Goal: Entertainment & Leisure: Consume media (video, audio)

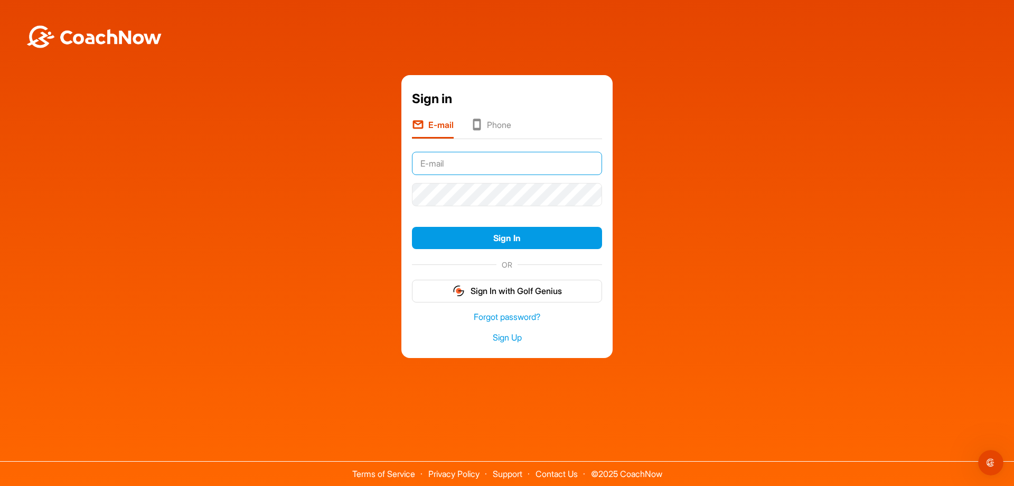
click at [453, 167] on input "text" at bounding box center [507, 163] width 190 height 23
click at [454, 164] on input "text" at bounding box center [507, 163] width 190 height 23
type input "[EMAIL_ADDRESS][DOMAIN_NAME]"
click at [412, 227] on button "Sign In" at bounding box center [507, 238] width 190 height 23
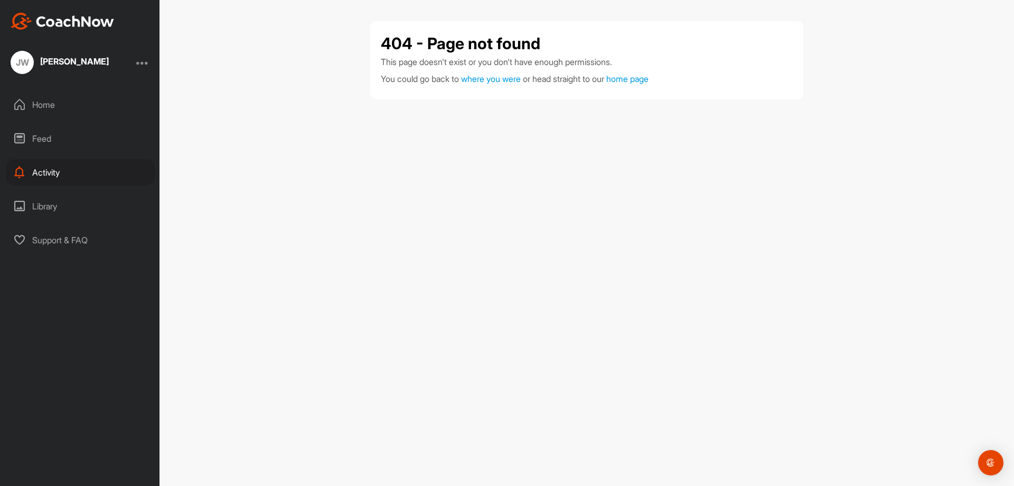
click at [46, 107] on div "Home" at bounding box center [80, 104] width 149 height 26
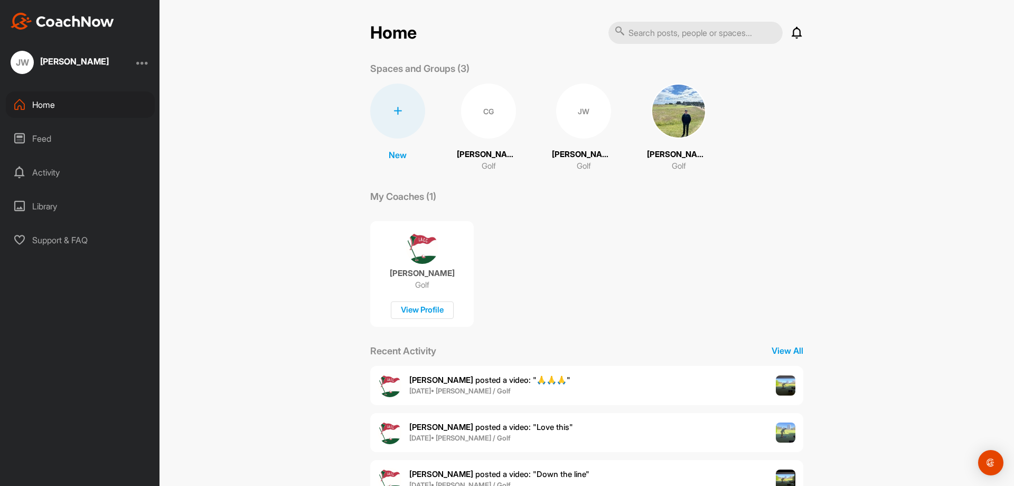
click at [489, 155] on p "[PERSON_NAME]" at bounding box center [488, 154] width 63 height 12
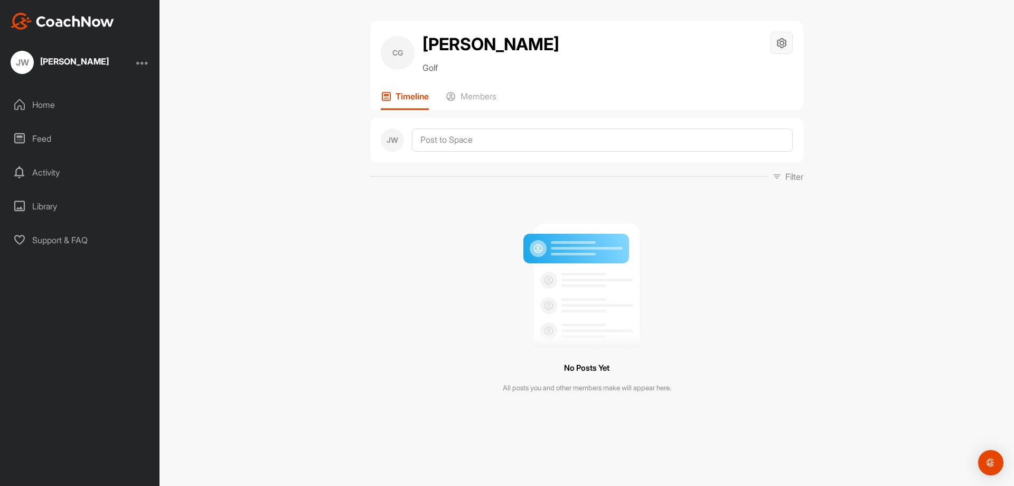
click at [780, 46] on icon at bounding box center [782, 43] width 12 height 12
click at [758, 75] on li "Space Settings" at bounding box center [751, 73] width 86 height 34
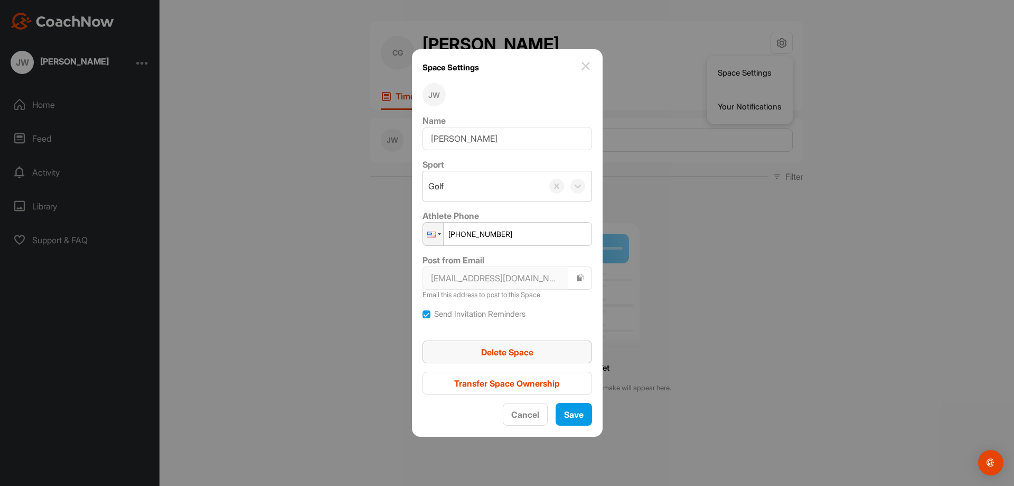
click at [508, 352] on span "Delete Space" at bounding box center [507, 352] width 52 height 11
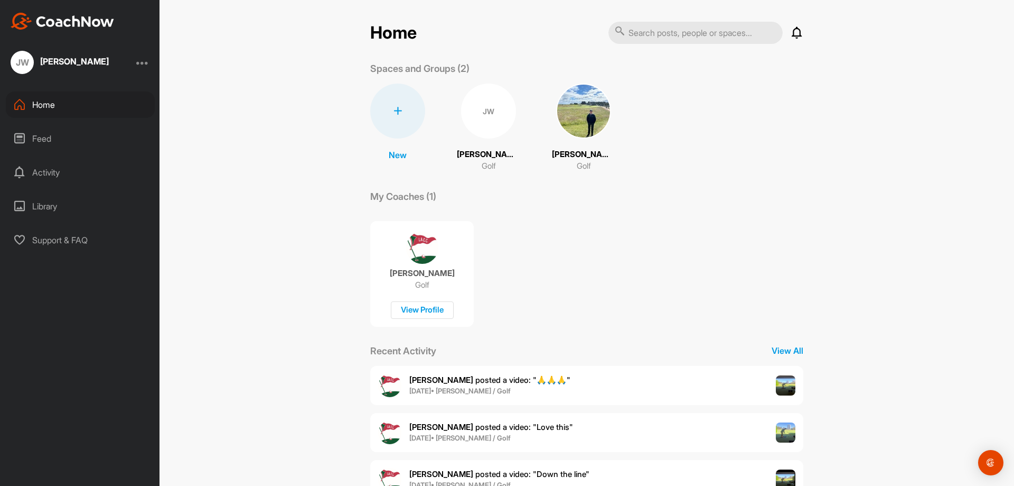
click at [486, 139] on div "[PERSON_NAME] [PERSON_NAME] Golf" at bounding box center [488, 127] width 63 height 89
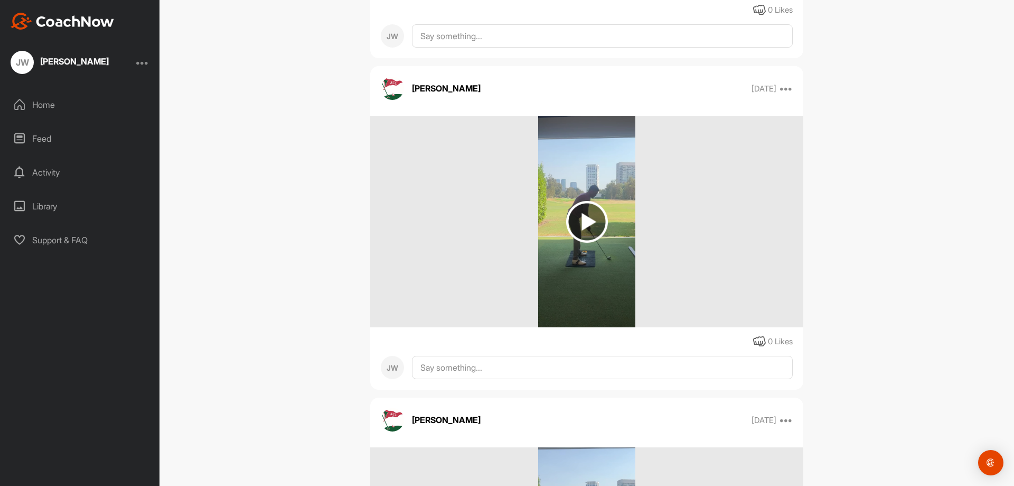
scroll to position [4755, 0]
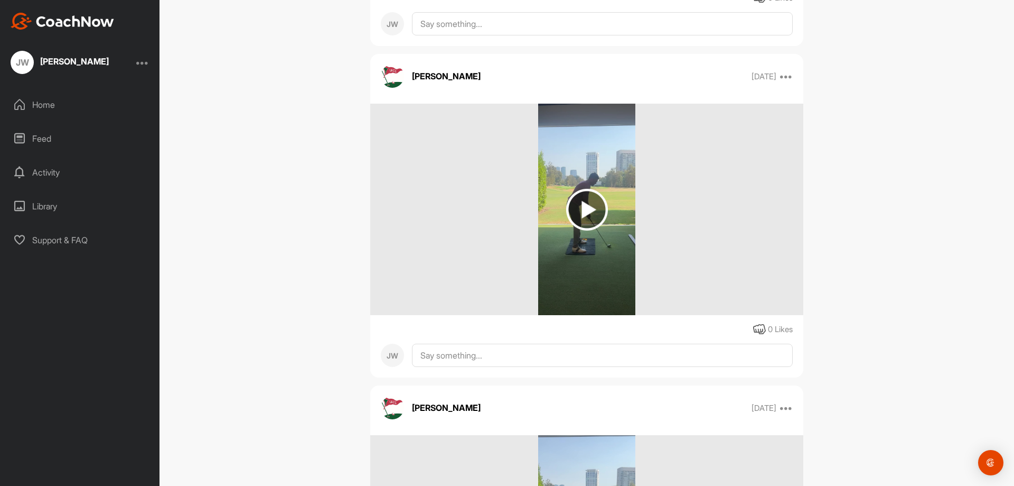
click at [590, 213] on img at bounding box center [587, 210] width 42 height 42
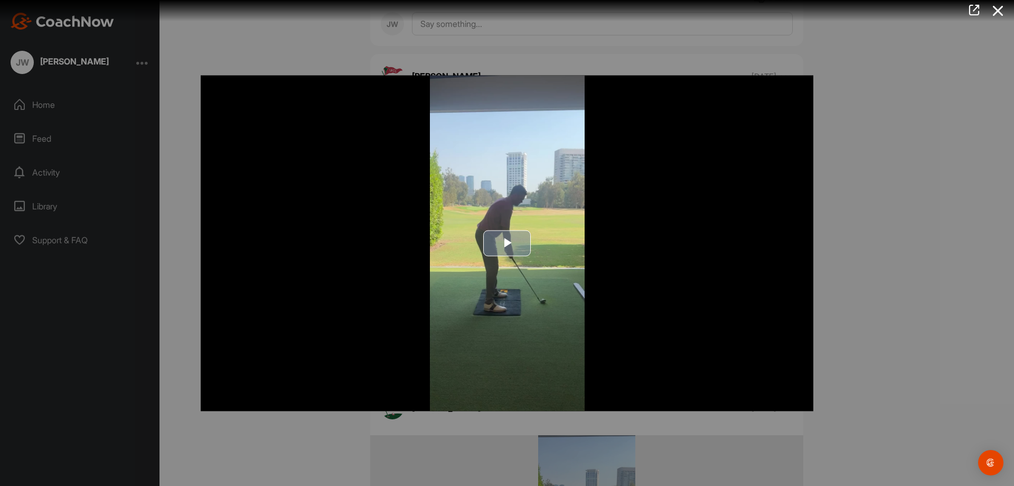
click at [507, 243] on span "Video Player" at bounding box center [507, 243] width 0 height 0
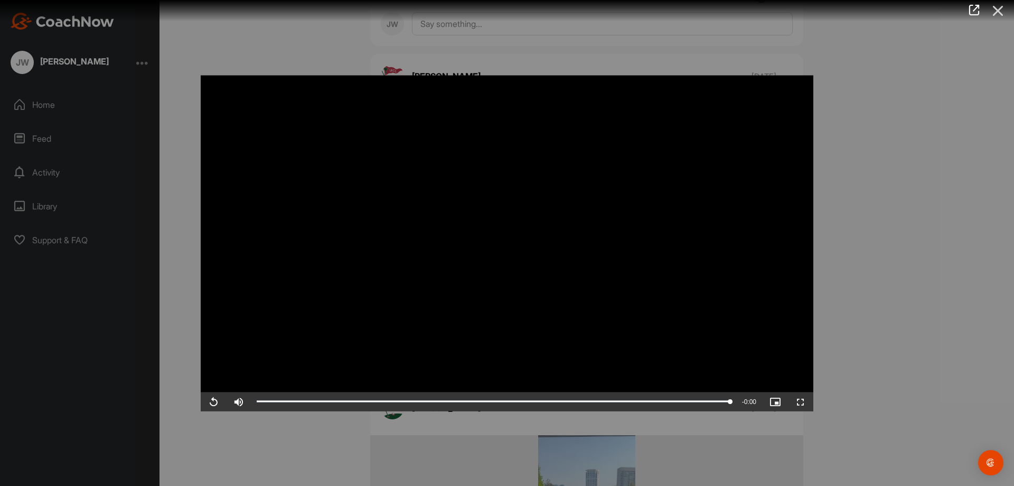
click at [993, 9] on icon at bounding box center [998, 11] width 24 height 20
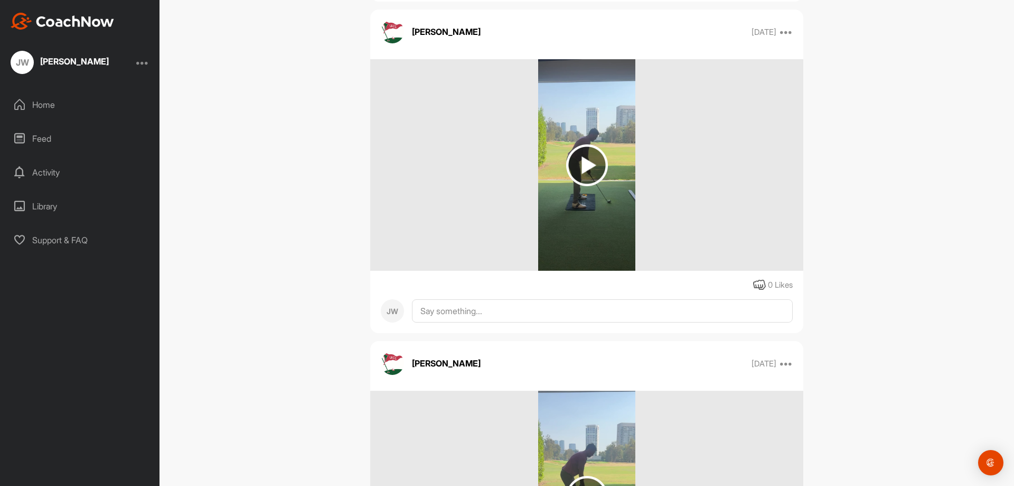
scroll to position [4967, 0]
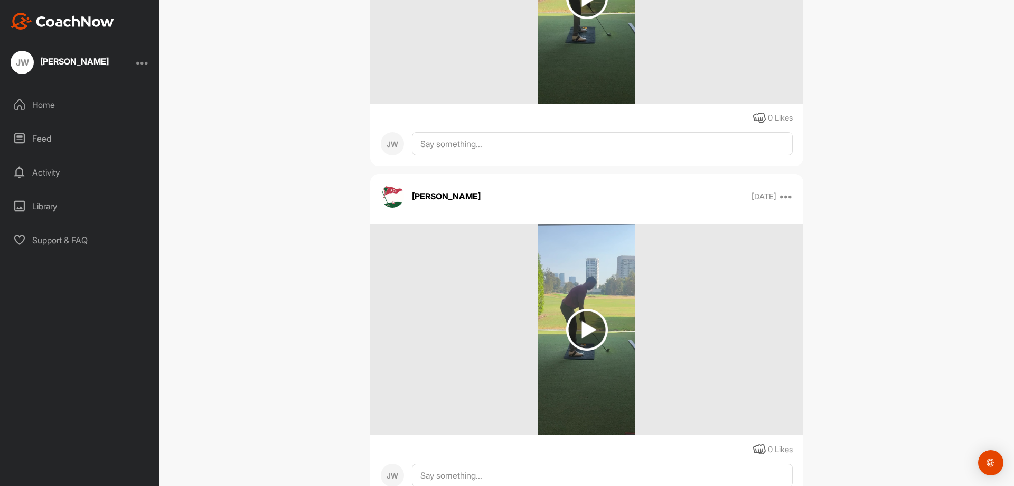
click at [595, 331] on img at bounding box center [587, 330] width 42 height 42
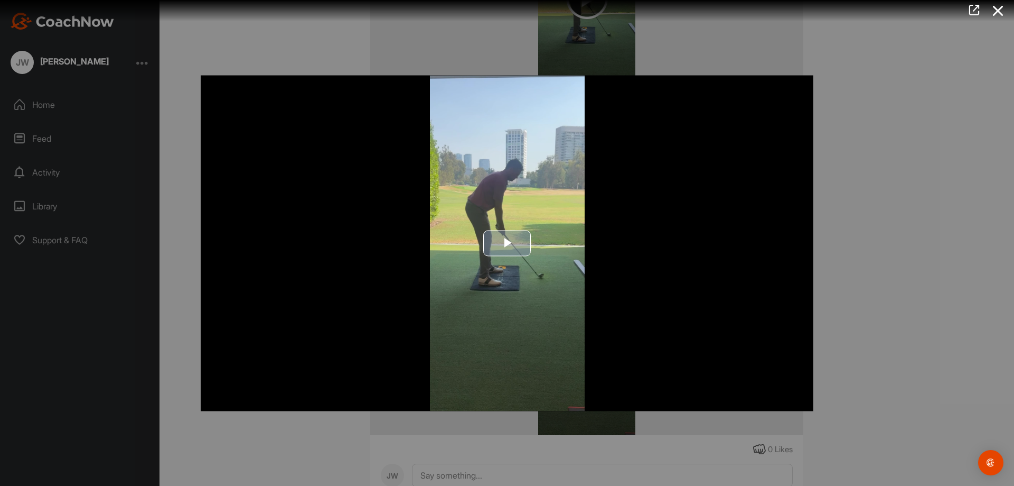
click at [507, 243] on span "Video Player" at bounding box center [507, 243] width 0 height 0
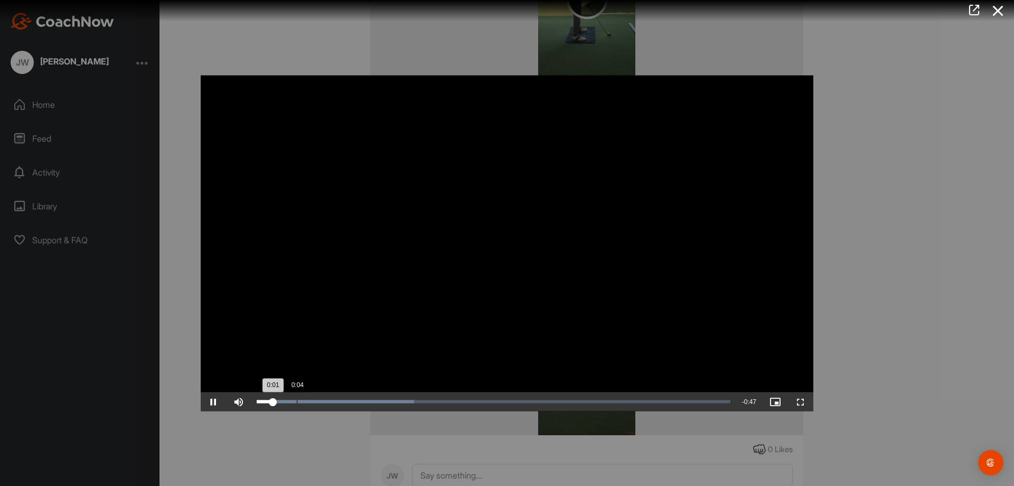
click at [297, 400] on div "Loaded : 33.27% 0:04 0:01" at bounding box center [494, 400] width 474 height 3
click at [520, 400] on div "Loaded : 58.36% 0:26 0:24" at bounding box center [494, 400] width 474 height 3
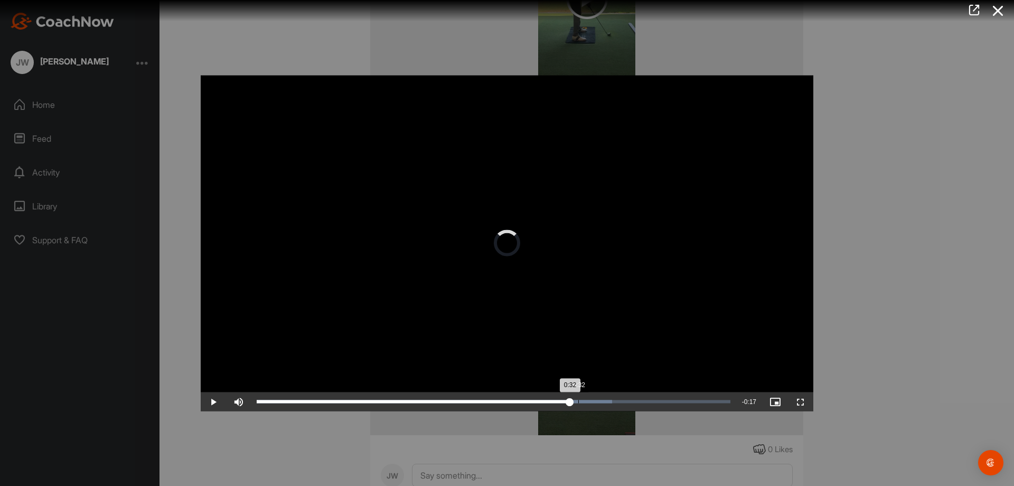
click at [579, 400] on div "Loaded : 75.11% 0:32 0:32" at bounding box center [494, 400] width 474 height 3
click at [602, 399] on div "Loaded : 78.77% 0:35 0:35" at bounding box center [494, 401] width 485 height 19
click at [622, 400] on div "0:37" at bounding box center [622, 400] width 1 height 3
click at [651, 401] on div "Loaded : 84.27% 0:40 0:38" at bounding box center [494, 400] width 474 height 3
click at [692, 402] on div "Loaded : 93.43% 0:44 0:41" at bounding box center [494, 400] width 474 height 3
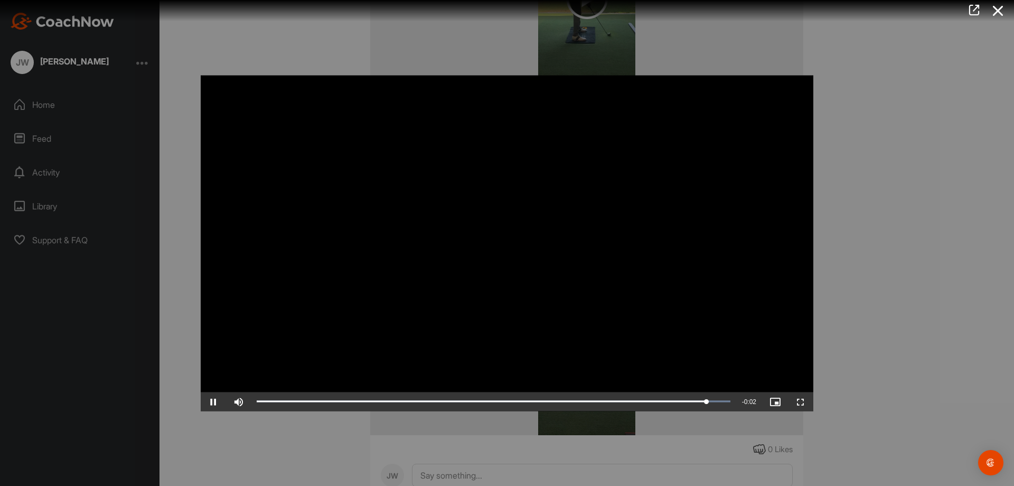
click at [996, 13] on icon at bounding box center [998, 11] width 24 height 20
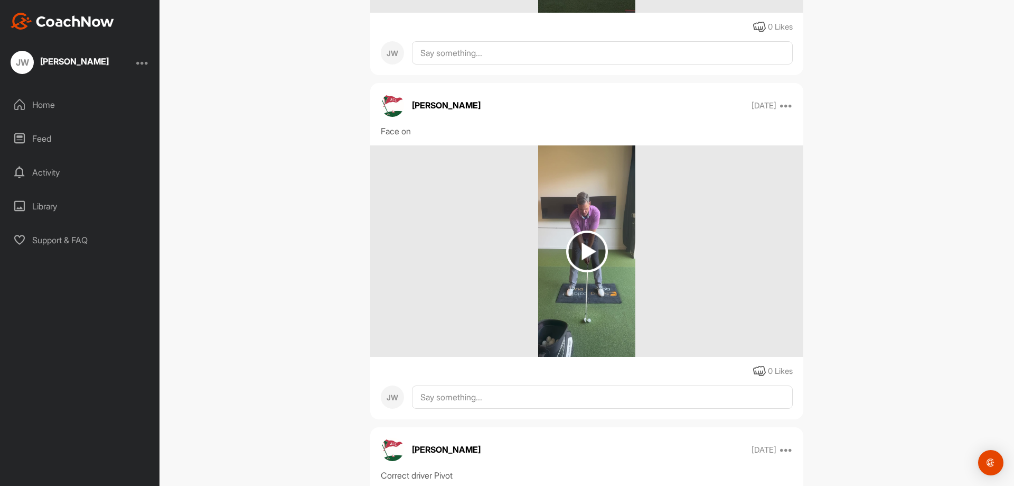
scroll to position [5389, 0]
click at [570, 250] on img at bounding box center [587, 251] width 42 height 42
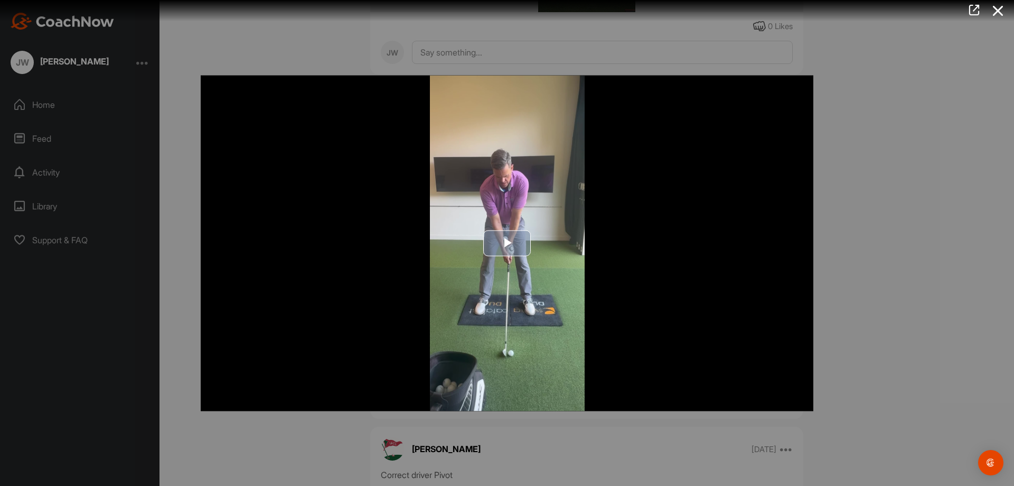
click at [507, 243] on span "Video Player" at bounding box center [507, 243] width 0 height 0
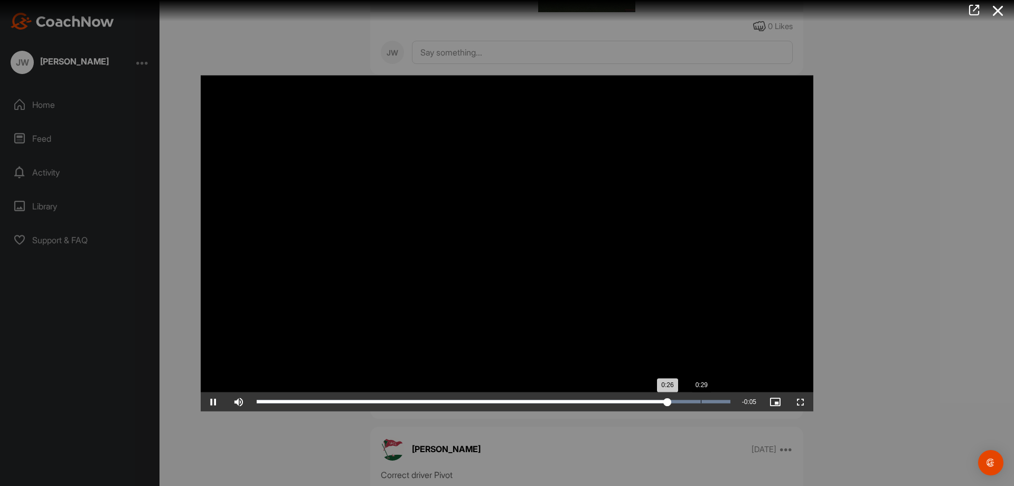
click at [701, 401] on div "Loaded : 100.00% 0:29 0:26" at bounding box center [494, 400] width 474 height 3
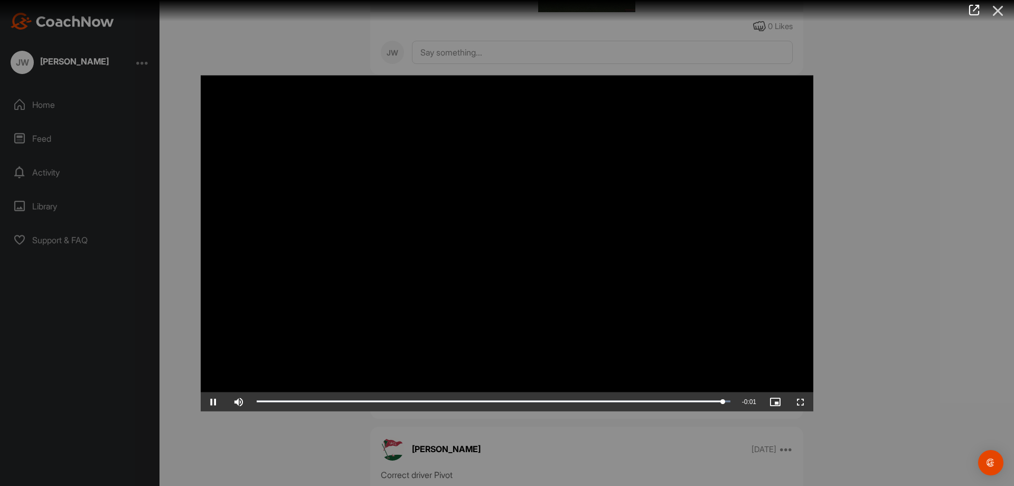
click at [999, 10] on icon at bounding box center [998, 11] width 24 height 20
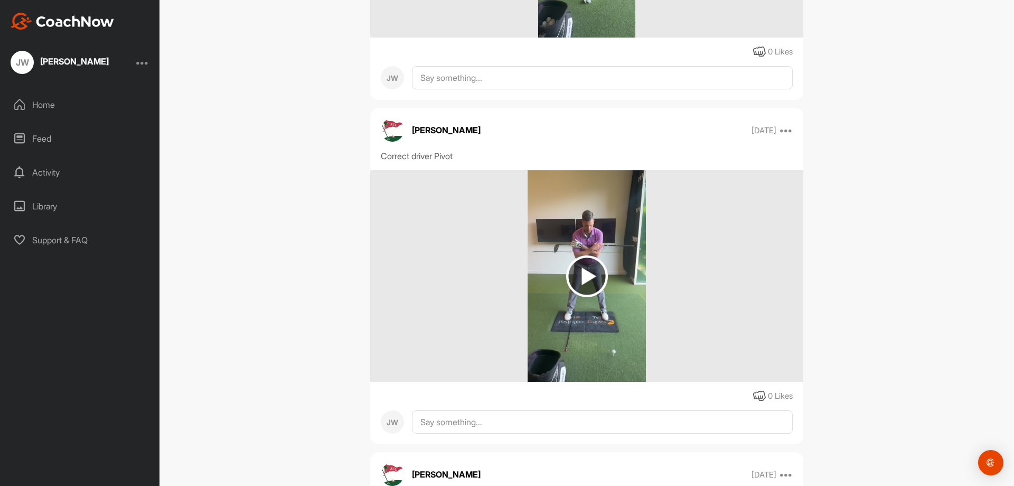
scroll to position [5759, 0]
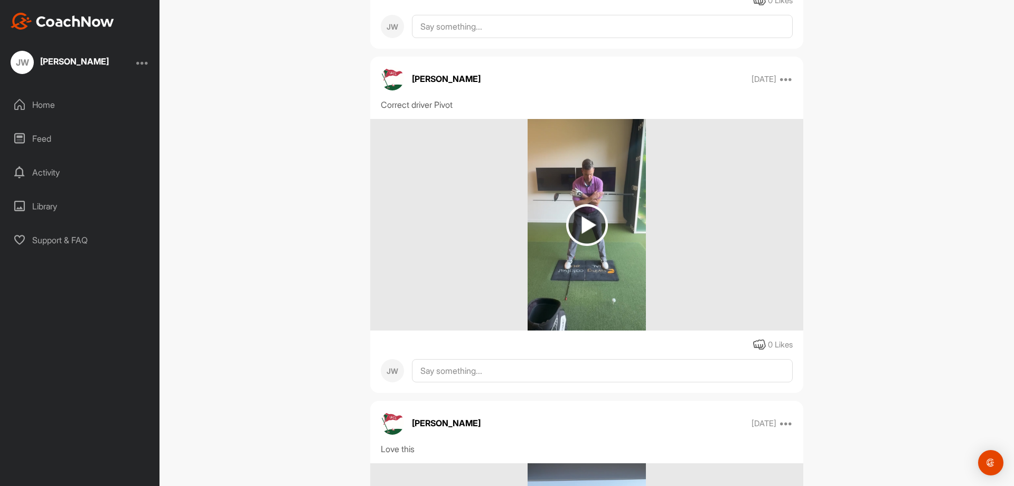
click at [579, 238] on img at bounding box center [587, 225] width 42 height 42
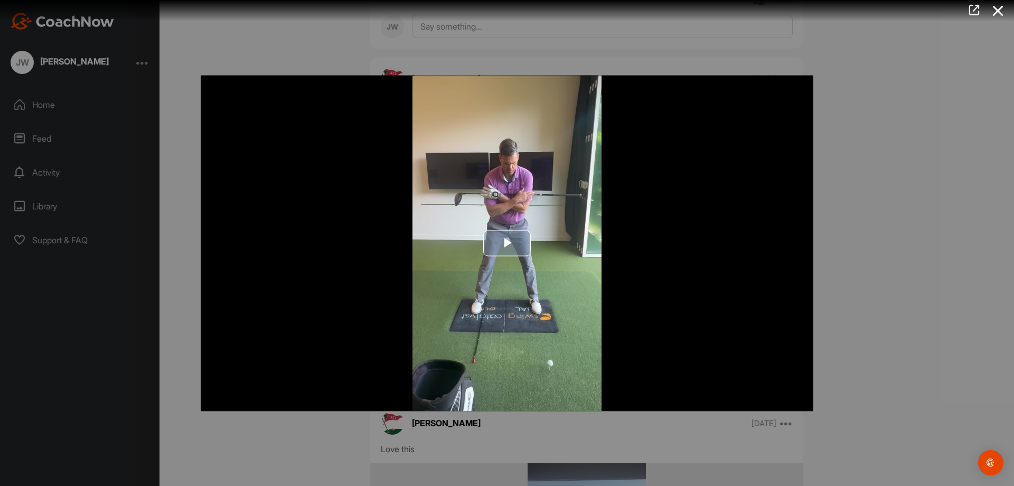
click at [507, 243] on span "Video Player" at bounding box center [507, 243] width 0 height 0
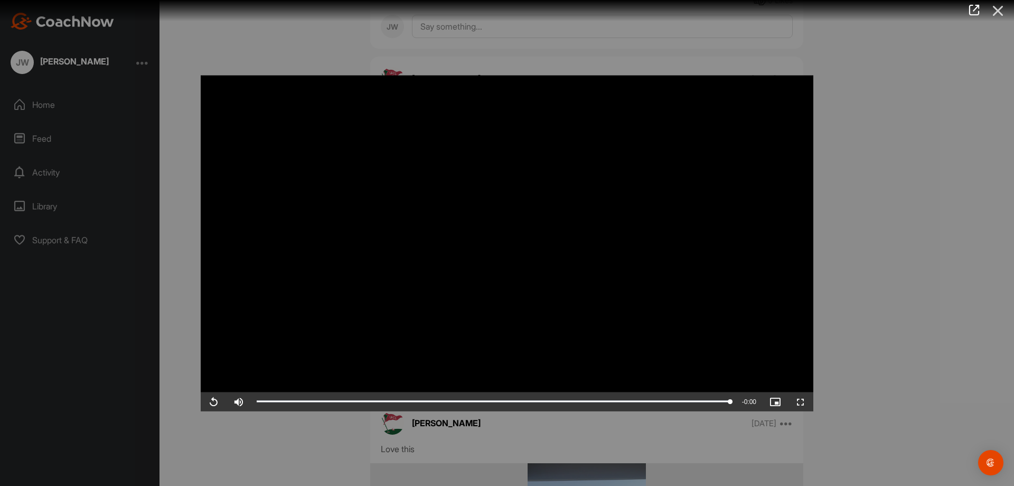
click at [999, 12] on icon at bounding box center [998, 11] width 24 height 20
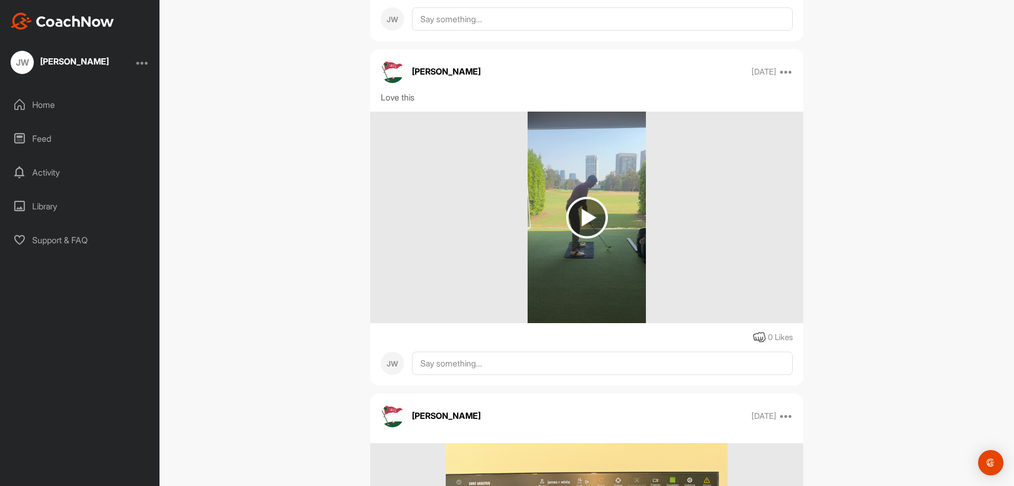
scroll to position [6129, 0]
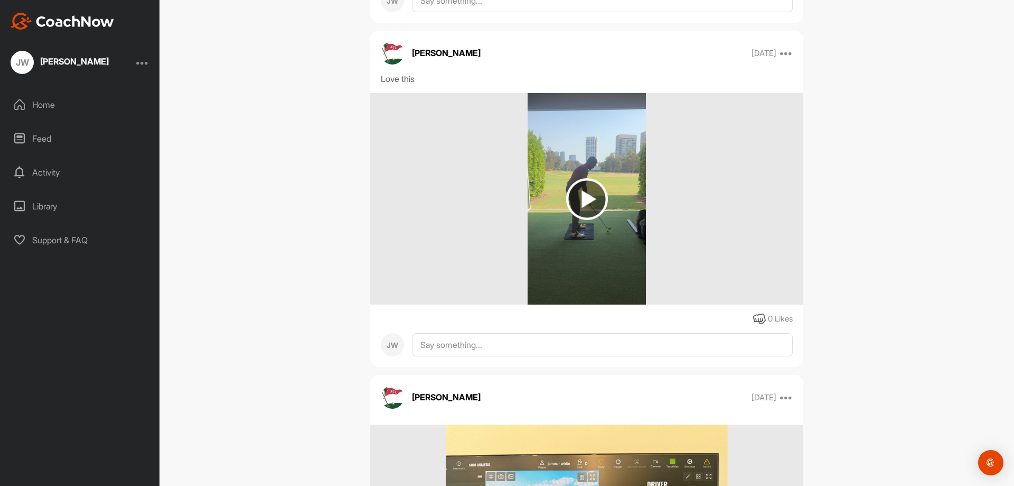
click at [594, 209] on img at bounding box center [587, 199] width 42 height 42
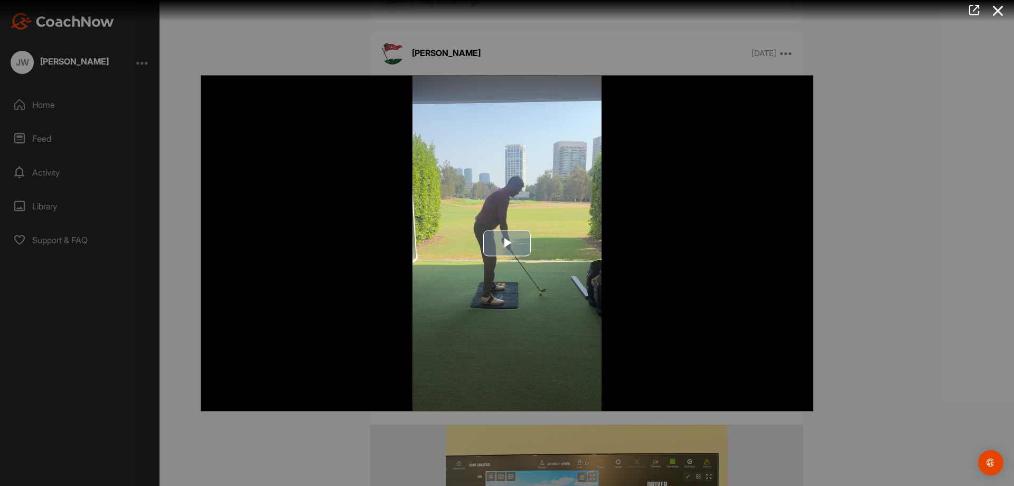
click at [507, 243] on span "Video Player" at bounding box center [507, 243] width 0 height 0
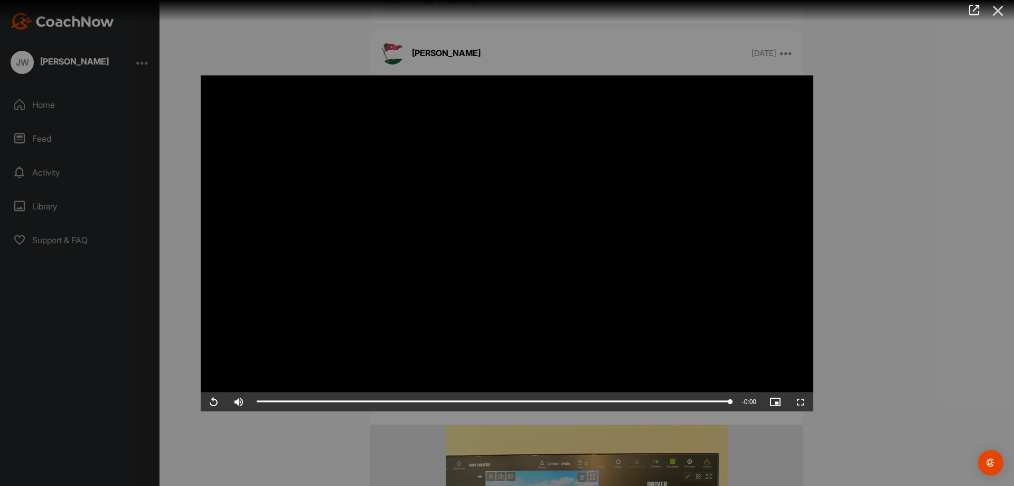
click at [997, 15] on icon at bounding box center [998, 11] width 24 height 20
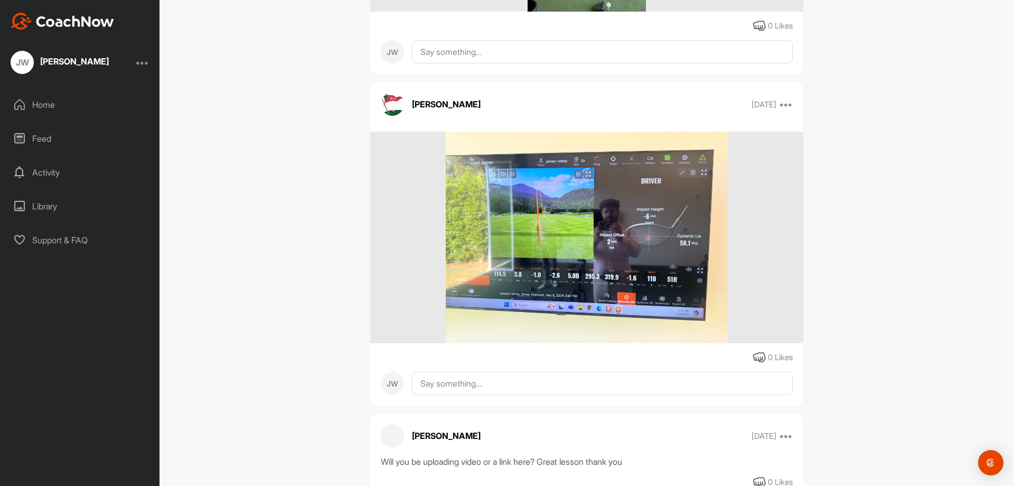
scroll to position [7492, 0]
